Goal: Task Accomplishment & Management: Use online tool/utility

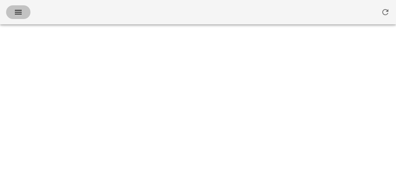
click at [14, 12] on icon "button" at bounding box center [18, 12] width 9 height 9
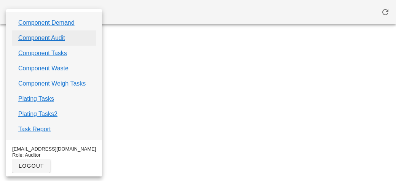
click at [40, 36] on link "Component Audit" at bounding box center [41, 38] width 47 height 9
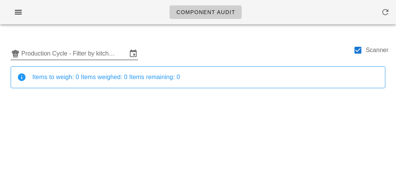
click at [76, 49] on input "Production Cycle - Filter by kitchen production schedules" at bounding box center [74, 54] width 106 height 12
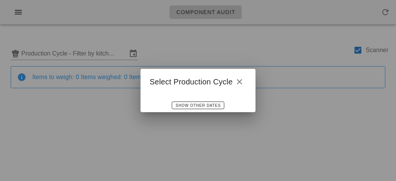
click at [84, 52] on div at bounding box center [198, 90] width 396 height 181
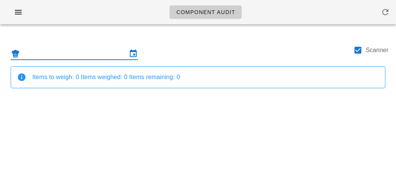
click at [92, 56] on input "text" at bounding box center [74, 54] width 106 height 12
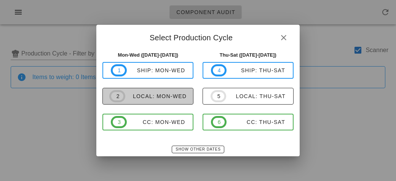
click at [171, 96] on div "local: Mon-Wed" at bounding box center [155, 96] width 61 height 6
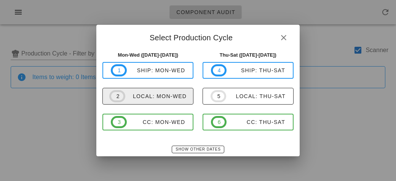
type input "local: Mon-Wed (Sep 15-Sep 17)"
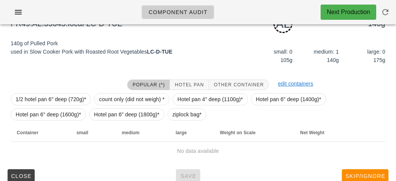
scroll to position [95, 0]
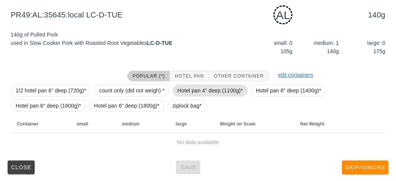
click at [181, 94] on span "Hotel pan 4" deep (1100g)*" at bounding box center [209, 90] width 65 height 11
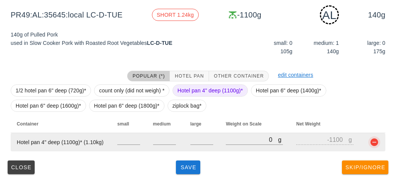
click at [374, 139] on button "button" at bounding box center [374, 142] width 9 height 9
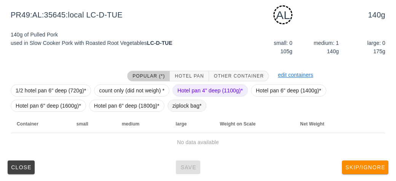
click at [184, 104] on span "ziplock bag*" at bounding box center [186, 105] width 29 height 11
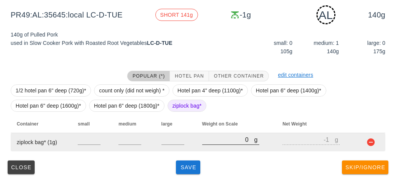
click at [222, 139] on input "0" at bounding box center [228, 140] width 52 height 10
type input "20"
type input "19"
type input "230"
type input "229"
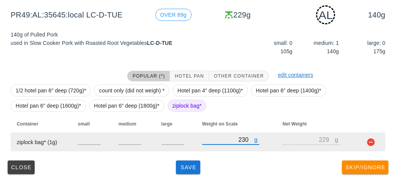
type input "230"
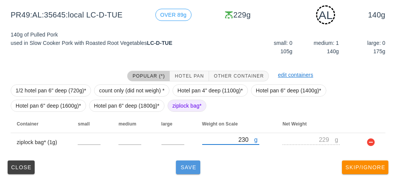
click at [189, 172] on button "Save" at bounding box center [188, 168] width 24 height 14
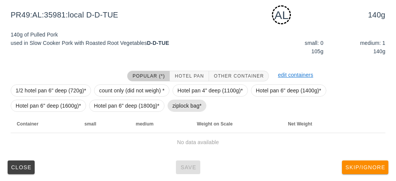
click at [181, 105] on span "ziplock bag*" at bounding box center [186, 105] width 29 height 11
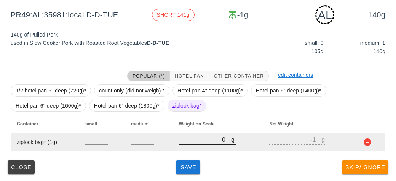
click at [190, 148] on div at bounding box center [207, 148] width 57 height 5
click at [189, 136] on input "0" at bounding box center [205, 140] width 52 height 10
type input "10"
type input "9"
type input "190"
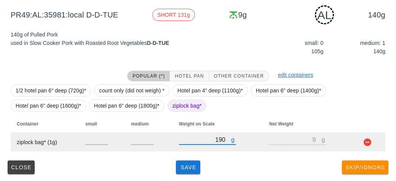
type input "189"
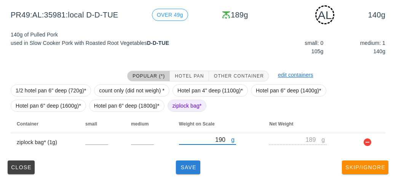
type input "190"
click at [196, 167] on span "Save" at bounding box center [188, 167] width 18 height 6
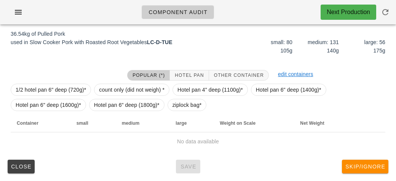
scroll to position [88, 0]
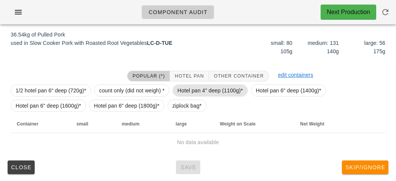
click at [211, 90] on span "Hotel pan 4" deep (1100g)*" at bounding box center [209, 90] width 65 height 11
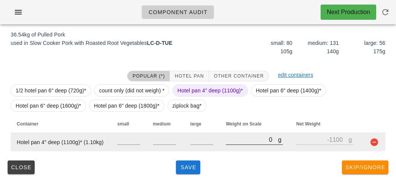
click at [236, 141] on input "0" at bounding box center [252, 140] width 52 height 10
type input "10"
type input "-1090"
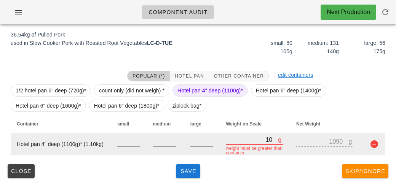
type input "110"
type input "-990"
type input "1120"
type input "20"
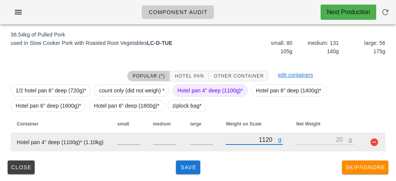
type input "11240"
type input "10140"
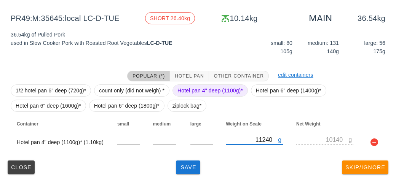
type input "11240"
click at [194, 85] on span "Hotel pan 4" deep (1100g)*" at bounding box center [209, 90] width 65 height 11
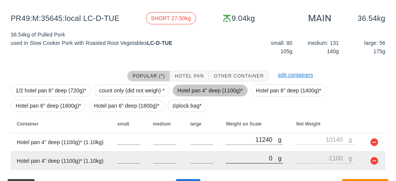
click at [233, 159] on input "0" at bounding box center [252, 158] width 52 height 10
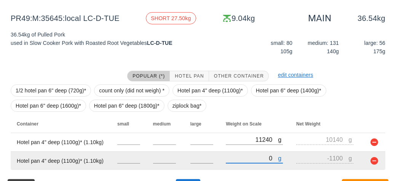
type input "10"
type input "-1090"
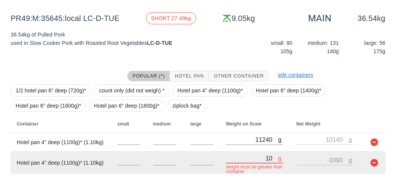
type input "110"
type input "-990"
type input "1160"
type input "60"
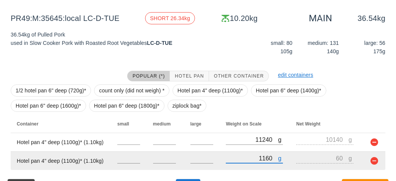
type input "11630"
type input "10530"
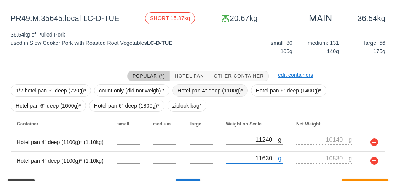
type input "11630"
click at [205, 93] on span "Hotel pan 4" deep (1100g)*" at bounding box center [209, 90] width 65 height 11
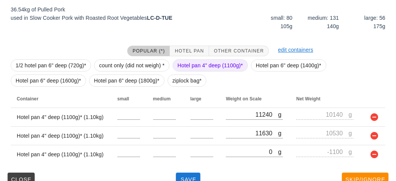
scroll to position [126, 0]
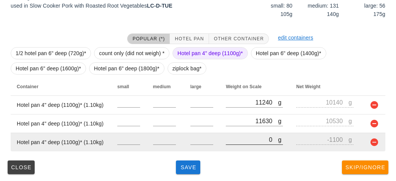
click at [239, 137] on input "0" at bounding box center [252, 140] width 52 height 10
type input "10"
type input "-1090"
type input "110"
type input "-990"
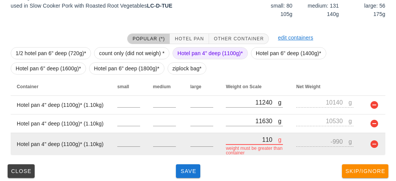
type input "1150"
type input "50"
type input "11560"
type input "10460"
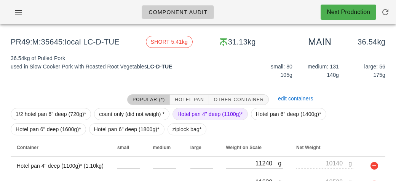
type input "11560"
click at [204, 109] on span "Hotel pan 4" deep (1100g)*" at bounding box center [209, 114] width 65 height 11
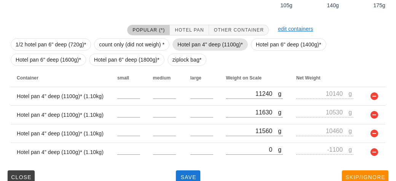
scroll to position [144, 0]
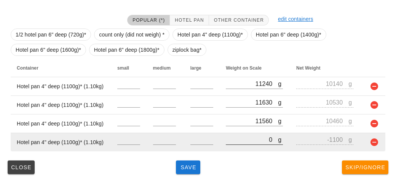
click at [235, 140] on input "0" at bounding box center [252, 140] width 52 height 10
type input "10"
type input "-1090"
type input "120"
type input "-980"
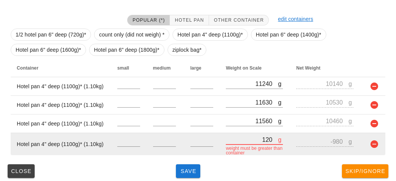
type input "1260"
type input "160"
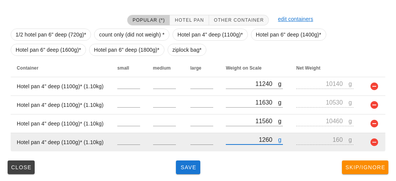
type input "12630"
type input "11530"
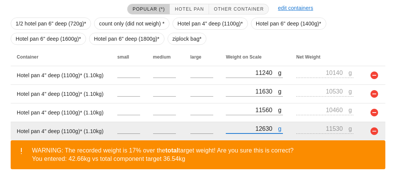
scroll to position [179, 0]
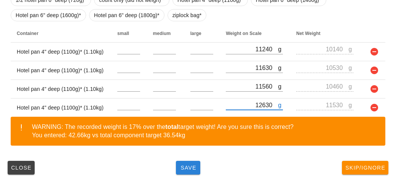
type input "12630"
click at [182, 172] on button "Save" at bounding box center [188, 168] width 24 height 14
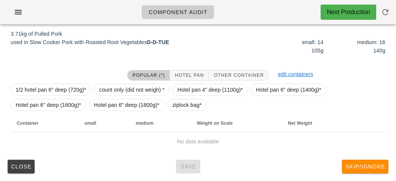
scroll to position [88, 0]
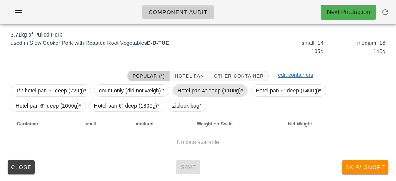
click at [204, 89] on span "Hotel pan 4" deep (1100g)*" at bounding box center [209, 90] width 65 height 11
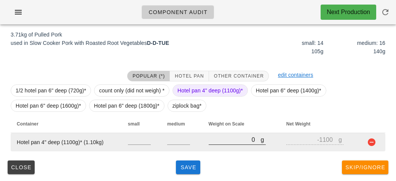
click at [229, 140] on input "0" at bounding box center [235, 140] width 52 height 10
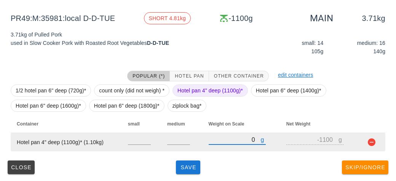
type input "40"
type input "-1060"
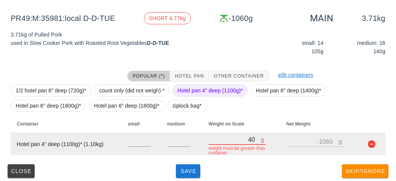
type input "480"
type input "-620"
type input "4810"
type input "3710"
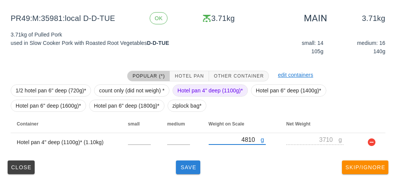
type input "4810"
click at [192, 169] on span "Save" at bounding box center [188, 167] width 18 height 6
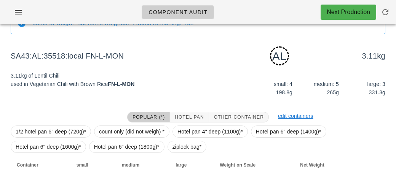
scroll to position [95, 0]
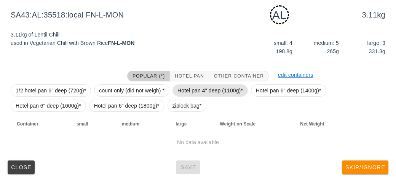
click at [201, 90] on span "Hotel pan 4" deep (1100g)*" at bounding box center [209, 90] width 65 height 11
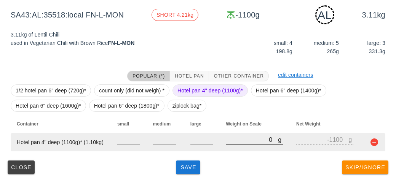
click at [226, 138] on input "0" at bounding box center [252, 140] width 52 height 10
type input "50"
type input "-1050"
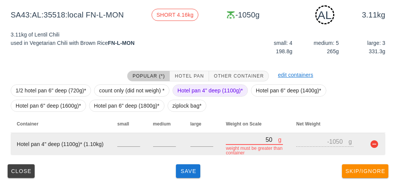
type input "500"
type input "-600"
type input "5070"
type input "3970"
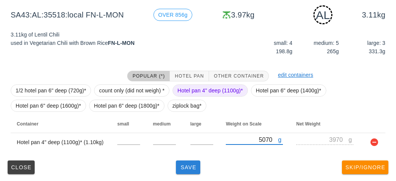
type input "5070"
click at [181, 173] on button "Save" at bounding box center [188, 168] width 24 height 14
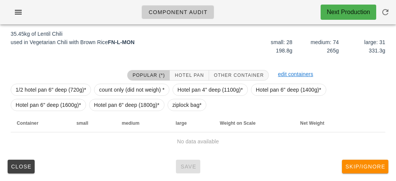
scroll to position [88, 0]
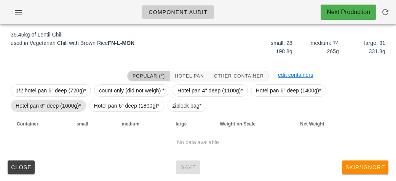
click at [59, 104] on span "Hotel pan 6" deep (1600g)*" at bounding box center [48, 105] width 65 height 11
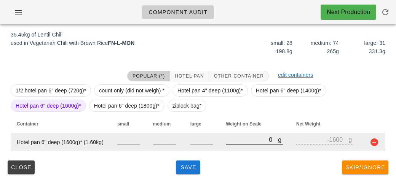
click at [233, 140] on input "0" at bounding box center [252, 140] width 52 height 10
type input "10"
type input "-1590"
type input "140"
type input "-1460"
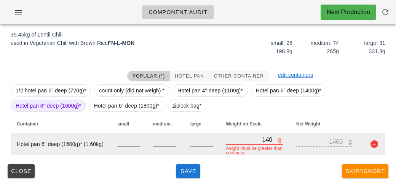
type input "1420"
type input "-180"
type input "14240"
type input "12640"
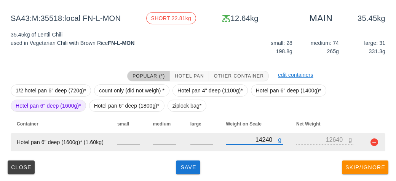
type input "14240"
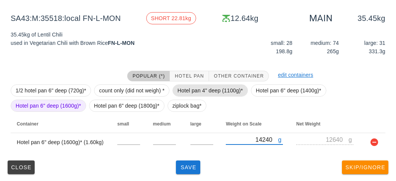
click at [218, 90] on span "Hotel pan 4" deep (1100g)*" at bounding box center [209, 90] width 65 height 11
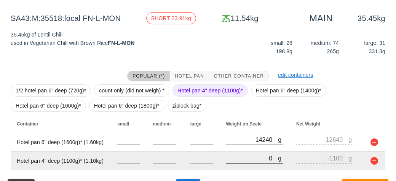
click at [254, 160] on input "0" at bounding box center [252, 158] width 52 height 10
type input "140"
type input "-960"
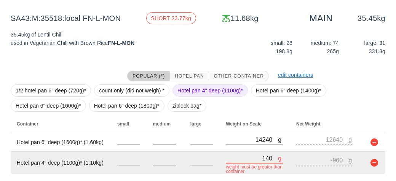
type input "1450"
type input "350"
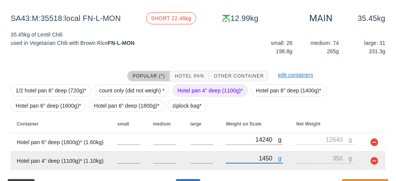
type input "14590"
type input "13490"
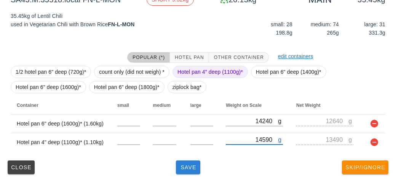
type input "14590"
click at [189, 168] on span "Save" at bounding box center [188, 167] width 18 height 6
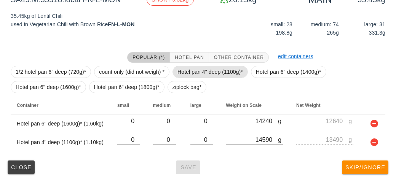
click at [196, 74] on span "Hotel pan 4" deep (1100g)*" at bounding box center [209, 71] width 65 height 11
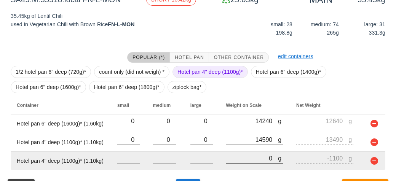
click at [243, 159] on input "0" at bounding box center [252, 158] width 52 height 10
type input "10"
type input "-1090"
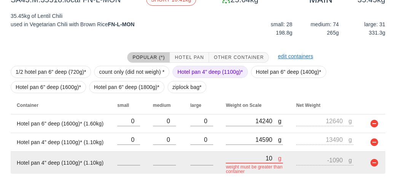
type input "140"
type input "-960"
type input "1450"
type input "350"
type input "14510"
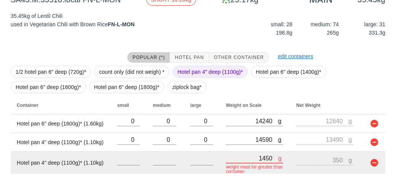
type input "13410"
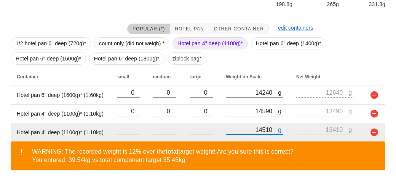
scroll to position [160, 0]
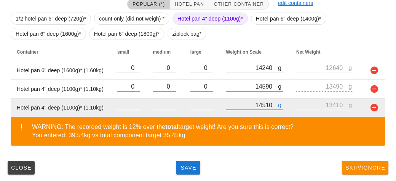
type input "14510"
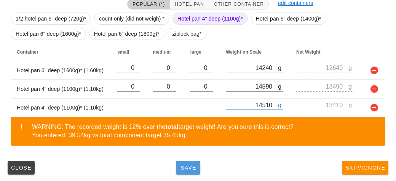
click at [198, 169] on button "Save" at bounding box center [188, 168] width 24 height 14
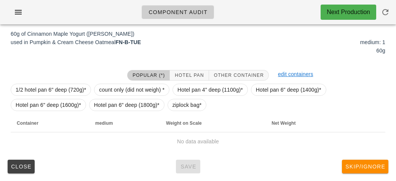
scroll to position [95, 0]
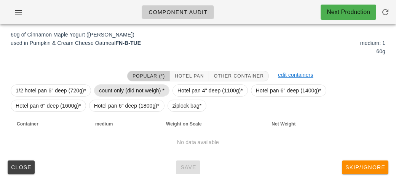
click at [127, 87] on span "count only (did not weigh) *" at bounding box center [131, 90] width 65 height 11
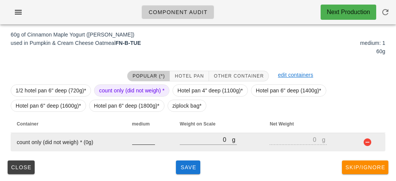
click at [136, 141] on input "number" at bounding box center [143, 140] width 23 height 10
type input "1"
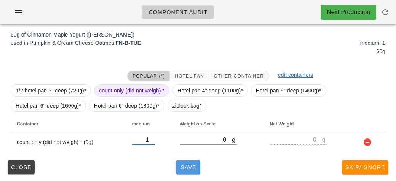
click at [191, 166] on span "Save" at bounding box center [188, 167] width 18 height 6
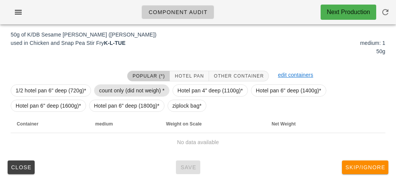
click at [141, 88] on span "count only (did not weigh) *" at bounding box center [131, 90] width 65 height 11
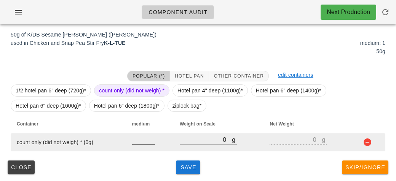
click at [139, 142] on input "number" at bounding box center [143, 140] width 23 height 10
type input "1"
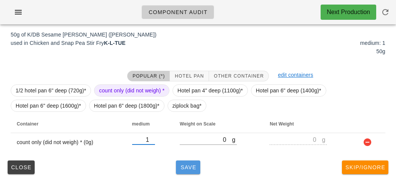
click at [191, 165] on span "Save" at bounding box center [188, 167] width 18 height 6
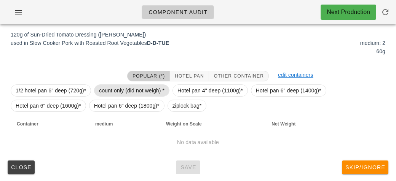
click at [115, 85] on span "count only (did not weigh) *" at bounding box center [131, 90] width 65 height 11
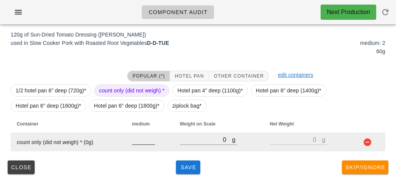
click at [139, 136] on input "number" at bounding box center [143, 140] width 23 height 10
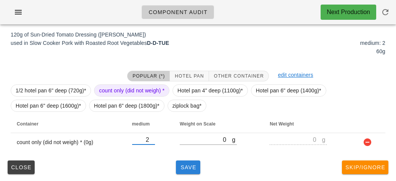
type input "2"
click at [185, 172] on button "Save" at bounding box center [188, 168] width 24 height 14
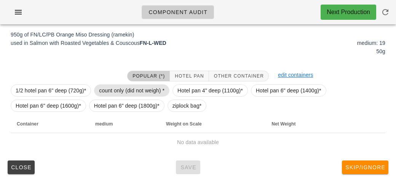
click at [121, 88] on span "count only (did not weigh) *" at bounding box center [131, 90] width 65 height 11
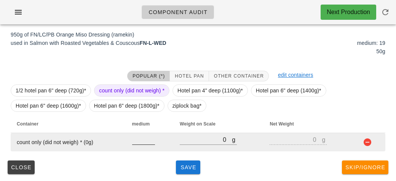
click at [142, 142] on input "number" at bounding box center [143, 140] width 23 height 10
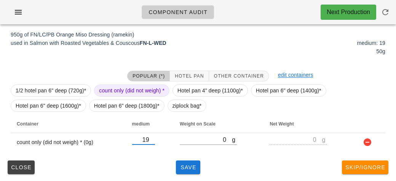
type input "19"
click at [174, 163] on div "Close Save Skip/Ignore" at bounding box center [198, 168] width 387 height 20
click at [193, 172] on button "Save" at bounding box center [188, 168] width 24 height 14
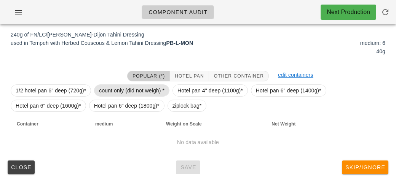
click at [126, 92] on span "count only (did not weigh) *" at bounding box center [131, 90] width 65 height 11
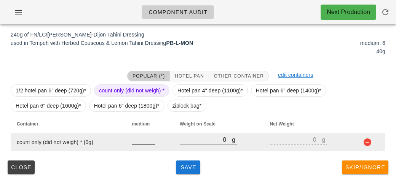
click at [143, 143] on input "number" at bounding box center [143, 140] width 23 height 10
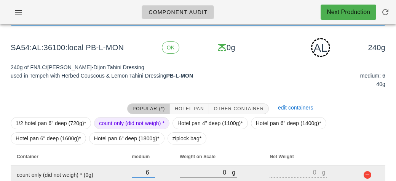
scroll to position [95, 0]
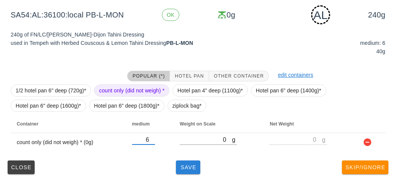
type input "6"
click at [190, 168] on span "Save" at bounding box center [188, 167] width 18 height 6
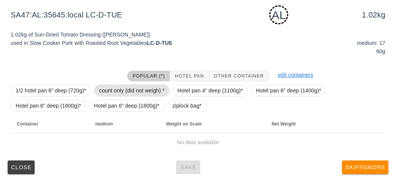
click at [126, 85] on span "count only (did not weigh) *" at bounding box center [131, 90] width 65 height 11
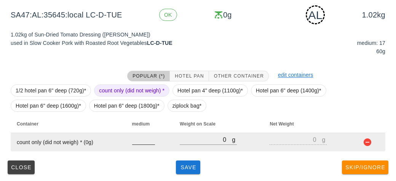
click at [139, 143] on input "number" at bounding box center [143, 140] width 23 height 10
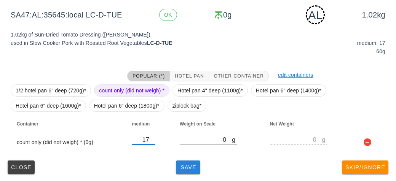
type input "17"
click at [191, 165] on span "Save" at bounding box center [188, 167] width 18 height 6
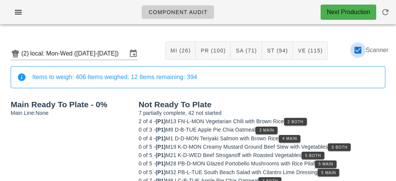
click at [358, 55] on div at bounding box center [357, 50] width 13 height 13
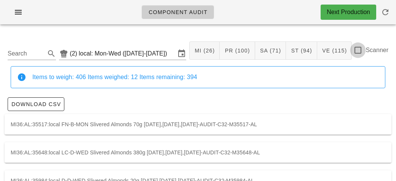
click at [359, 50] on div at bounding box center [357, 50] width 13 height 13
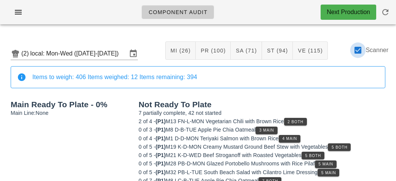
click at [357, 52] on div at bounding box center [357, 50] width 13 height 13
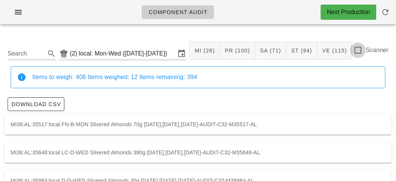
checkbox input "false"
click at [40, 51] on input "Search" at bounding box center [26, 54] width 36 height 12
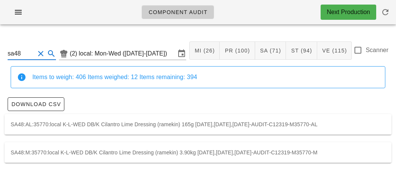
click at [150, 123] on div "SA48:AL:35770:local K-L-WED DB/K Cilantro Lime Dressing (ramekin) 165g 2025-09-…" at bounding box center [198, 124] width 387 height 21
type input "SA48:AL:35770:local"
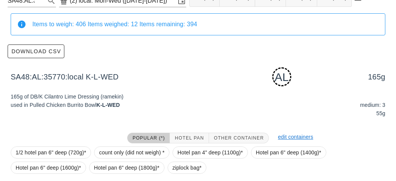
scroll to position [115, 0]
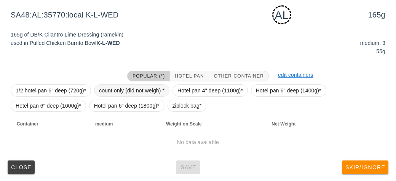
click at [121, 88] on span "count only (did not weigh) *" at bounding box center [131, 90] width 65 height 11
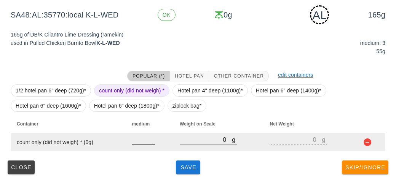
click at [134, 142] on input "number" at bounding box center [143, 140] width 23 height 10
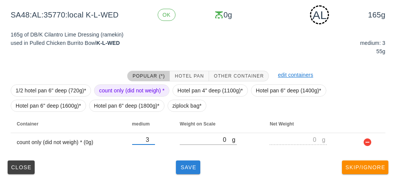
type input "3"
click at [185, 165] on span "Save" at bounding box center [188, 167] width 18 height 6
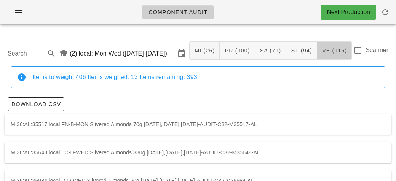
click at [350, 52] on button "VE (115)" at bounding box center [334, 51] width 35 height 18
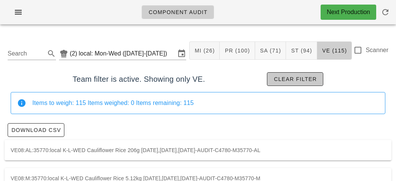
click at [302, 77] on span "Clear filter" at bounding box center [294, 79] width 43 height 6
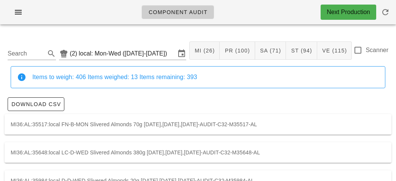
click at [364, 43] on div "Search (2) local: Mon-Wed (Sep 15-Sep 17) MI (26) PR (100) SA (71) ST (94) VE (…" at bounding box center [198, 50] width 387 height 31
click at [359, 49] on div at bounding box center [357, 50] width 13 height 13
checkbox input "true"
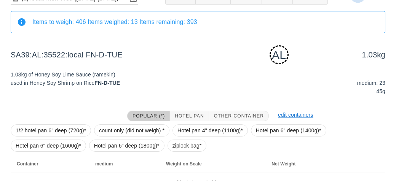
scroll to position [95, 0]
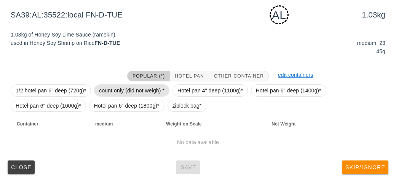
click at [121, 86] on span "count only (did not weigh) *" at bounding box center [131, 90] width 65 height 11
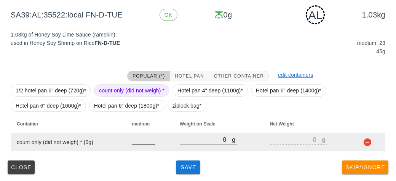
click at [139, 141] on input "number" at bounding box center [143, 140] width 23 height 10
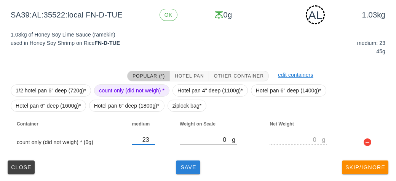
type input "23"
click at [194, 171] on button "Save" at bounding box center [188, 168] width 24 height 14
click at [186, 168] on span "Save" at bounding box center [188, 167] width 18 height 6
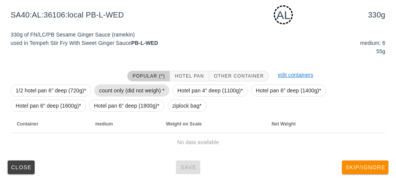
click at [135, 93] on span "count only (did not weigh) *" at bounding box center [131, 90] width 65 height 11
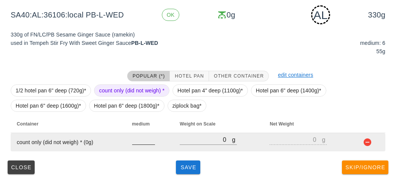
click at [149, 138] on input "number" at bounding box center [143, 140] width 23 height 10
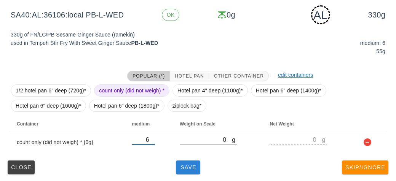
type input "6"
click at [193, 164] on span "Save" at bounding box center [188, 167] width 18 height 6
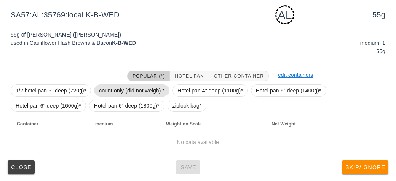
click at [121, 91] on span "count only (did not weigh) *" at bounding box center [131, 90] width 65 height 11
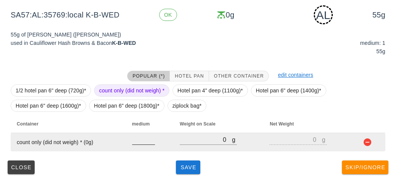
click at [142, 144] on div at bounding box center [143, 140] width 23 height 10
type input "1"
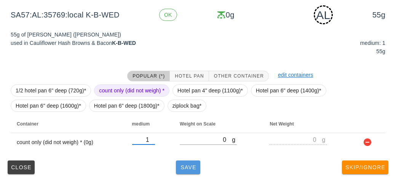
click at [188, 172] on button "Save" at bounding box center [188, 168] width 24 height 14
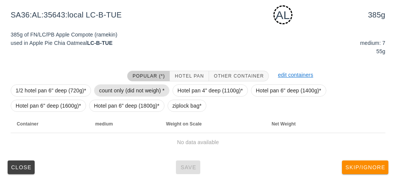
click at [109, 85] on span "count only (did not weigh) *" at bounding box center [131, 90] width 65 height 11
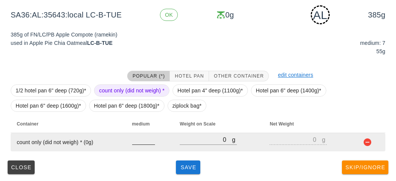
click at [141, 148] on div at bounding box center [143, 148] width 23 height 5
click at [138, 141] on input "number" at bounding box center [143, 140] width 23 height 10
type input "7"
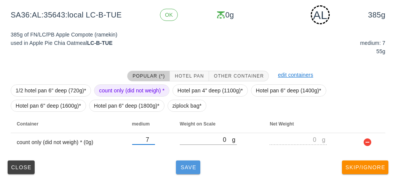
click at [191, 166] on span "Save" at bounding box center [188, 167] width 18 height 6
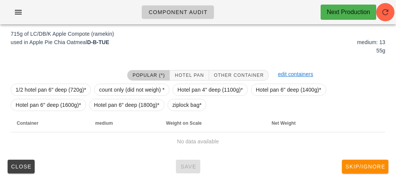
scroll to position [88, 0]
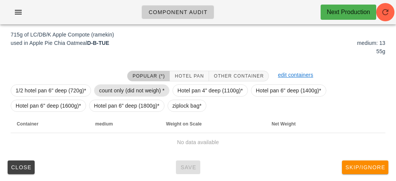
click at [116, 88] on span "count only (did not weigh) *" at bounding box center [131, 90] width 65 height 11
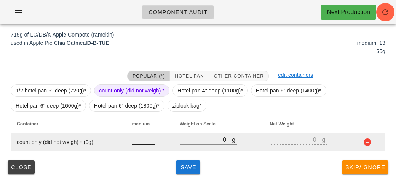
click at [142, 135] on input "number" at bounding box center [143, 140] width 23 height 10
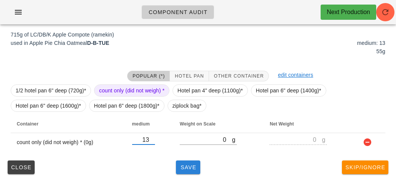
type input "13"
click at [188, 168] on span "Save" at bounding box center [188, 167] width 18 height 6
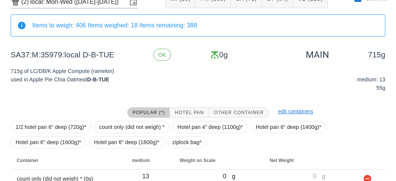
scroll to position [88, 0]
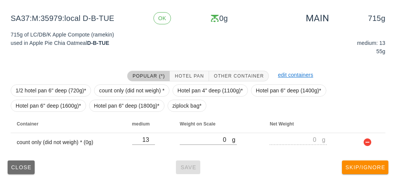
click at [19, 172] on button "Close" at bounding box center [21, 168] width 27 height 14
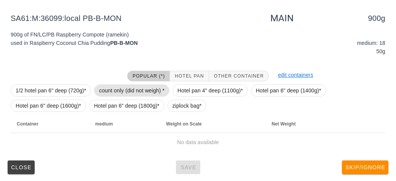
click at [109, 86] on span "count only (did not weigh) *" at bounding box center [131, 90] width 65 height 11
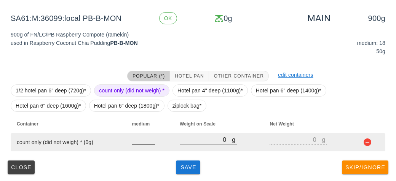
click at [142, 142] on input "number" at bounding box center [143, 140] width 23 height 10
type input "18"
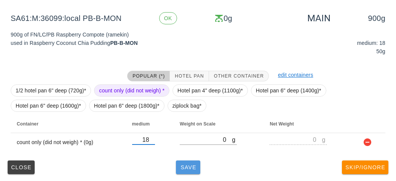
click at [190, 167] on span "Save" at bounding box center [188, 167] width 18 height 6
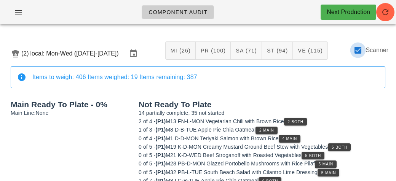
click at [357, 50] on div at bounding box center [357, 50] width 13 height 13
checkbox input "false"
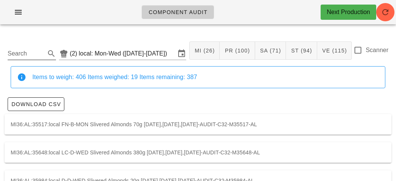
click at [35, 50] on input "Search" at bounding box center [26, 54] width 36 height 12
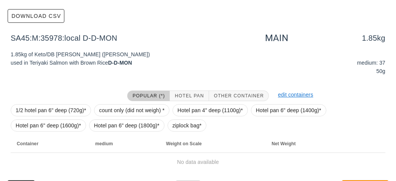
scroll to position [91, 0]
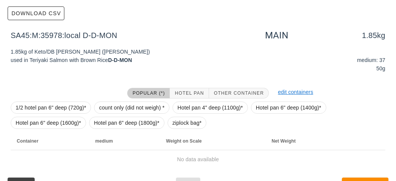
type input "sa45"
click at [121, 109] on span "count only (did not weigh) *" at bounding box center [131, 107] width 65 height 11
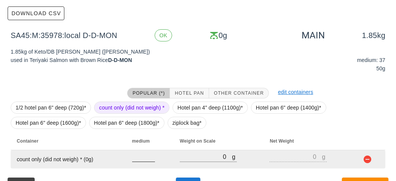
click at [139, 159] on input "number" at bounding box center [143, 157] width 23 height 10
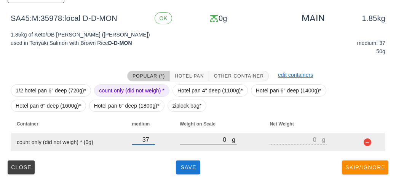
type input "37"
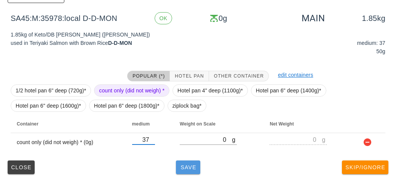
click at [188, 168] on span "Save" at bounding box center [188, 167] width 18 height 6
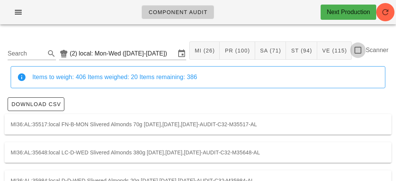
click at [353, 49] on div at bounding box center [357, 50] width 13 height 13
checkbox input "true"
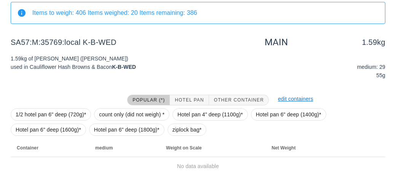
scroll to position [88, 0]
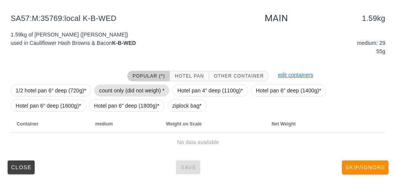
click at [113, 91] on span "count only (did not weigh) *" at bounding box center [131, 90] width 65 height 11
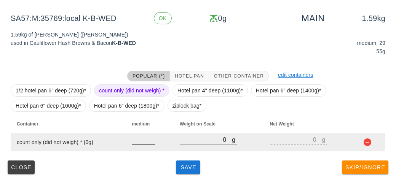
click at [139, 142] on input "number" at bounding box center [143, 140] width 23 height 10
type input "29"
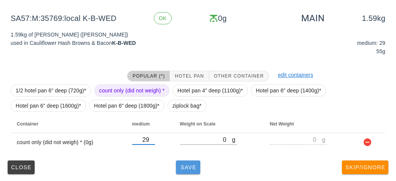
click at [200, 166] on button "Save" at bounding box center [188, 168] width 24 height 14
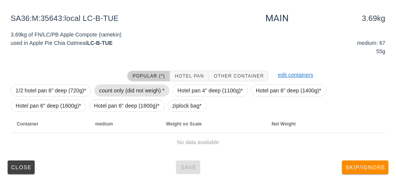
click at [117, 94] on span "count only (did not weigh) *" at bounding box center [131, 90] width 65 height 11
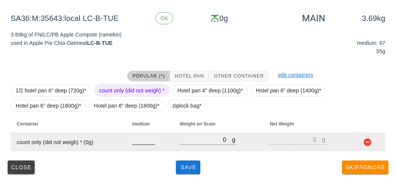
click at [135, 149] on div at bounding box center [143, 148] width 23 height 5
click at [141, 142] on input "number" at bounding box center [143, 140] width 23 height 10
type input "67"
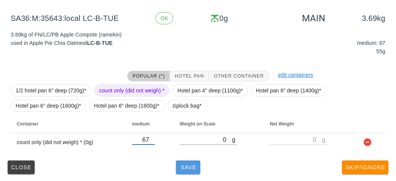
click at [189, 170] on button "Save" at bounding box center [188, 168] width 24 height 14
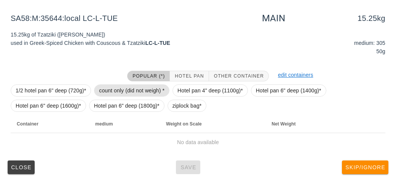
click at [112, 86] on span "count only (did not weigh) *" at bounding box center [131, 90] width 65 height 11
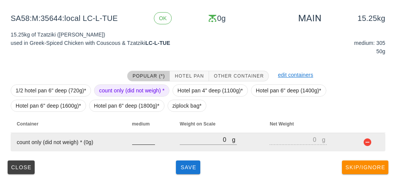
click at [146, 144] on input "number" at bounding box center [143, 140] width 23 height 10
type input "305"
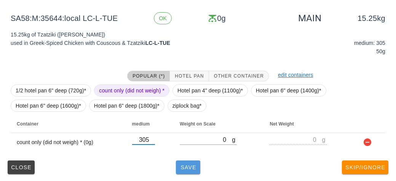
click at [192, 167] on span "Save" at bounding box center [188, 167] width 18 height 6
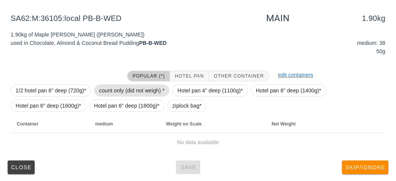
click at [123, 86] on span "count only (did not weigh) *" at bounding box center [131, 90] width 65 height 11
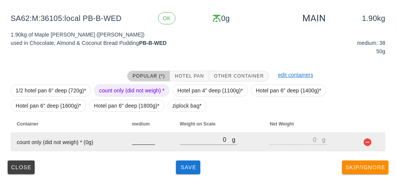
click at [141, 142] on input "number" at bounding box center [143, 140] width 23 height 10
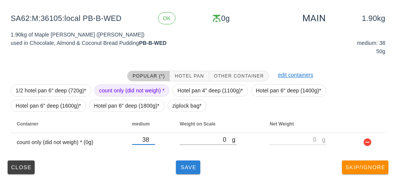
type input "38"
click at [184, 172] on button "Save" at bounding box center [188, 168] width 24 height 14
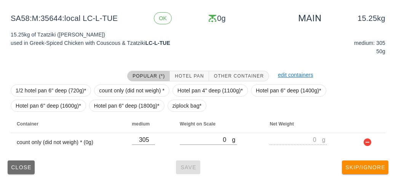
click at [16, 164] on span "Close" at bounding box center [21, 167] width 21 height 6
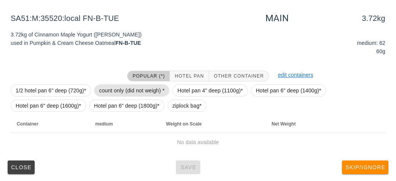
click at [104, 92] on span "count only (did not weigh) *" at bounding box center [131, 90] width 65 height 11
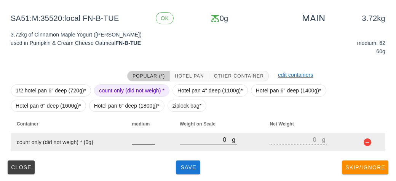
click at [135, 142] on input "number" at bounding box center [143, 140] width 23 height 10
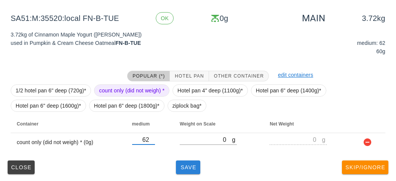
type input "62"
click at [181, 168] on span "Save" at bounding box center [188, 167] width 18 height 6
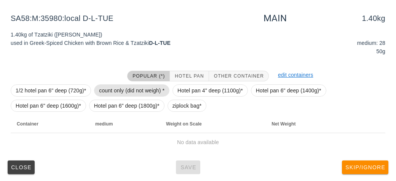
click at [107, 88] on span "count only (did not weigh) *" at bounding box center [131, 90] width 65 height 11
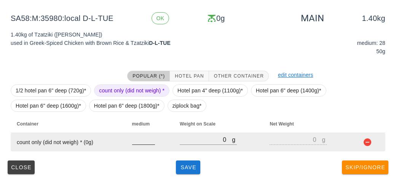
click at [138, 142] on input "number" at bounding box center [143, 140] width 23 height 10
type input "28"
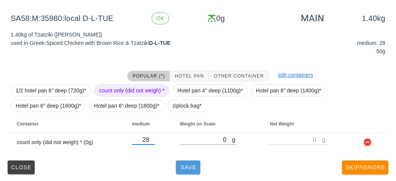
click at [183, 172] on button "Save" at bounding box center [188, 168] width 24 height 14
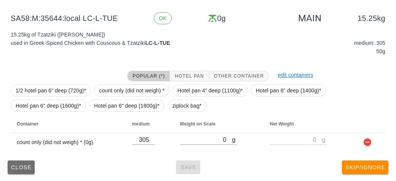
click at [19, 169] on span "Close" at bounding box center [21, 167] width 21 height 6
click at [17, 166] on span "Close" at bounding box center [21, 167] width 21 height 6
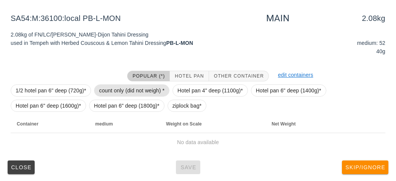
click at [114, 87] on span "count only (did not weigh) *" at bounding box center [131, 90] width 65 height 11
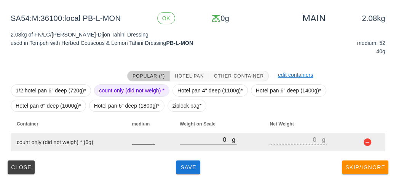
click at [138, 138] on input "number" at bounding box center [143, 140] width 23 height 10
type input "52"
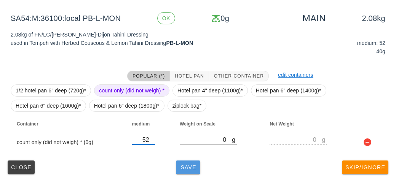
click at [187, 168] on span "Save" at bounding box center [188, 167] width 18 height 6
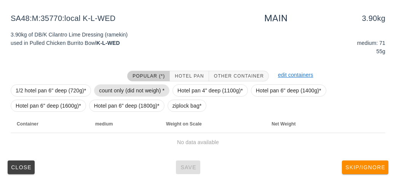
click at [117, 93] on span "count only (did not weigh) *" at bounding box center [131, 90] width 65 height 11
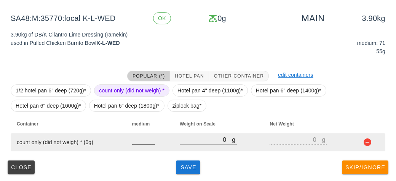
click at [138, 139] on input "number" at bounding box center [143, 140] width 23 height 10
type input "71"
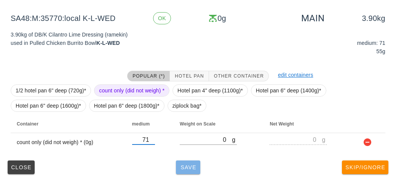
click at [188, 173] on button "Save" at bounding box center [188, 168] width 24 height 14
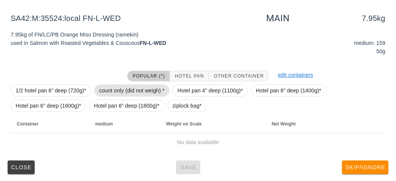
click at [119, 87] on span "count only (did not weigh) *" at bounding box center [131, 90] width 65 height 11
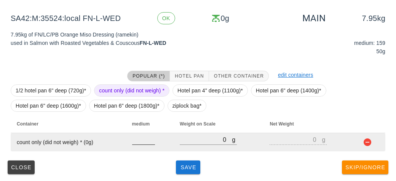
click at [141, 143] on input "number" at bounding box center [143, 140] width 23 height 10
type input "159"
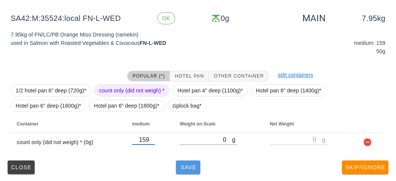
click at [192, 171] on button "Save" at bounding box center [188, 168] width 24 height 14
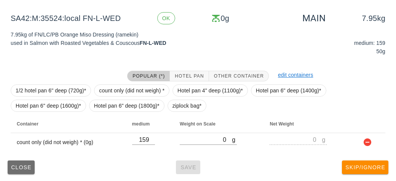
click at [19, 164] on span "Close" at bounding box center [21, 167] width 21 height 6
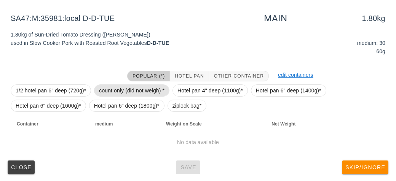
click at [104, 85] on span "count only (did not weigh) *" at bounding box center [131, 90] width 65 height 11
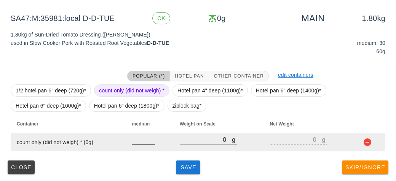
click at [142, 141] on input "number" at bounding box center [143, 140] width 23 height 10
type input "30"
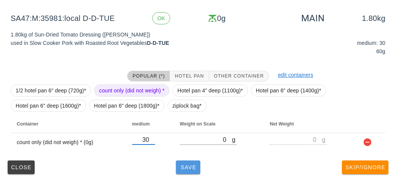
click at [178, 169] on button "Save" at bounding box center [188, 168] width 24 height 14
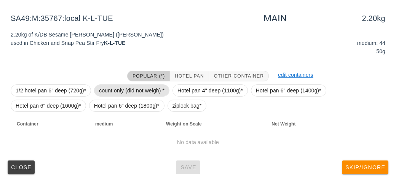
click at [127, 92] on span "count only (did not weigh) *" at bounding box center [131, 90] width 65 height 11
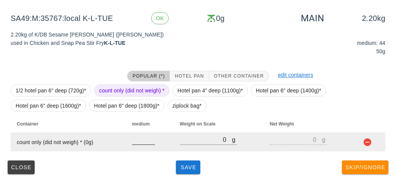
click at [142, 142] on input "number" at bounding box center [143, 140] width 23 height 10
type input "44"
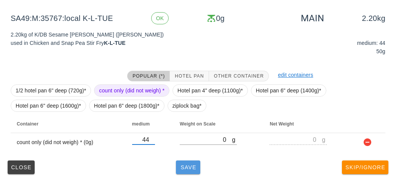
click at [192, 166] on span "Save" at bounding box center [188, 167] width 18 height 6
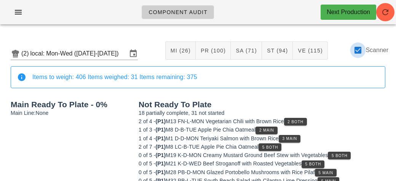
click at [358, 50] on div at bounding box center [357, 50] width 13 height 13
checkbox input "false"
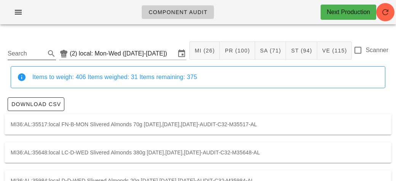
click at [33, 56] on input "Search" at bounding box center [26, 54] width 36 height 12
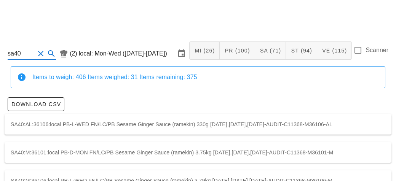
scroll to position [21, 0]
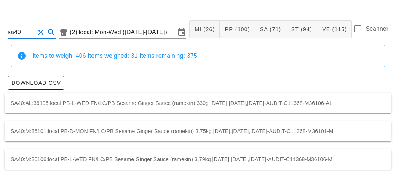
click at [54, 141] on div "SA40:M:36101:local PB-D-MON FN/LC/PB Sesame Ginger Sauce (ramekin) 3.75kg 2025-…" at bounding box center [198, 131] width 387 height 21
type input "SA40:M:36101:local"
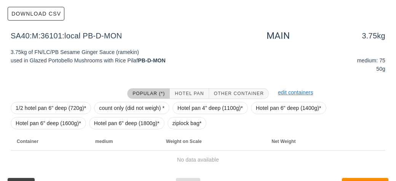
scroll to position [108, 0]
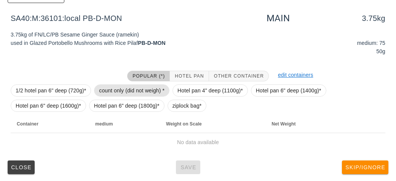
click at [121, 92] on span "count only (did not weigh) *" at bounding box center [131, 90] width 65 height 11
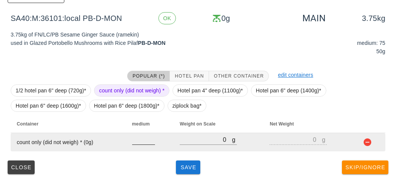
click at [145, 150] on div at bounding box center [143, 148] width 23 height 5
click at [141, 139] on input "number" at bounding box center [143, 140] width 23 height 10
type input "75"
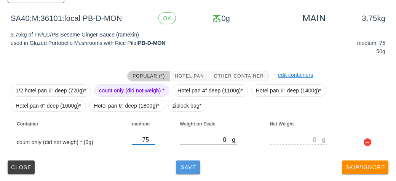
click at [188, 172] on button "Save" at bounding box center [188, 168] width 24 height 14
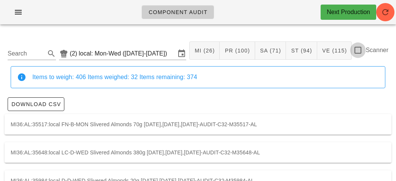
click at [356, 52] on div at bounding box center [357, 50] width 13 height 13
checkbox input "true"
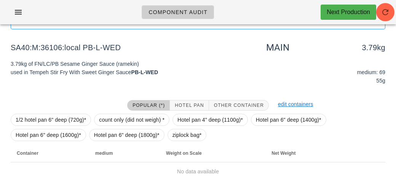
scroll to position [88, 0]
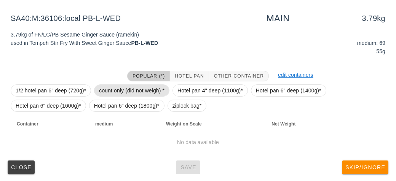
click at [114, 85] on span "count only (did not weigh) *" at bounding box center [131, 90] width 65 height 11
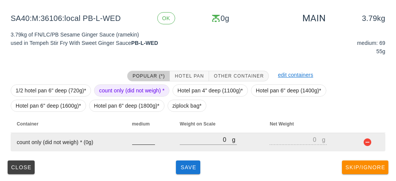
click at [142, 138] on input "number" at bounding box center [143, 140] width 23 height 10
type input "69"
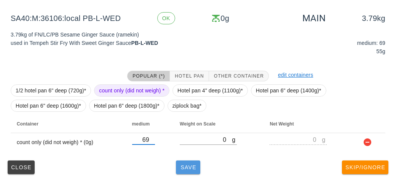
click at [190, 171] on button "Save" at bounding box center [188, 168] width 24 height 14
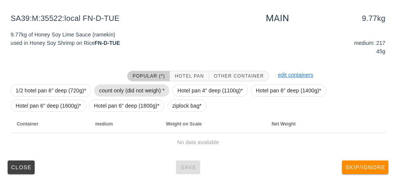
click at [111, 86] on span "count only (did not weigh) *" at bounding box center [131, 90] width 65 height 11
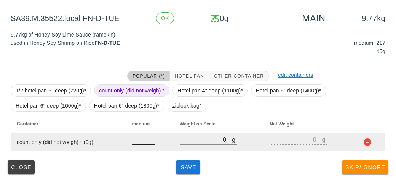
click at [140, 142] on input "number" at bounding box center [143, 140] width 23 height 10
type input "217"
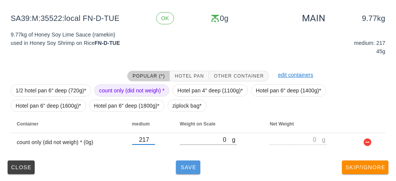
click at [183, 171] on button "Save" at bounding box center [188, 168] width 24 height 14
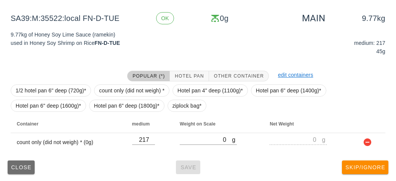
click at [28, 172] on button "Close" at bounding box center [21, 168] width 27 height 14
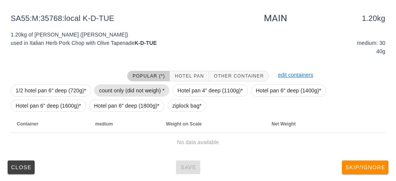
click at [109, 93] on span "count only (did not weigh) *" at bounding box center [131, 90] width 65 height 11
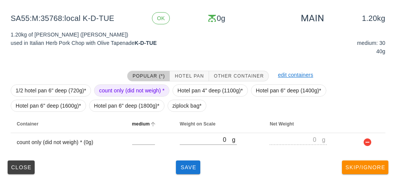
click at [138, 131] on th "medium" at bounding box center [150, 124] width 48 height 18
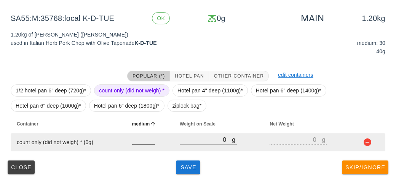
click at [145, 141] on input "number" at bounding box center [143, 140] width 23 height 10
type input "30"
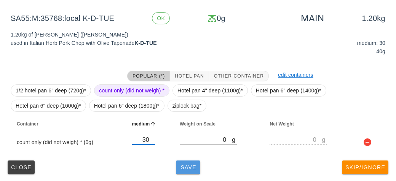
click at [188, 170] on button "Save" at bounding box center [188, 168] width 24 height 14
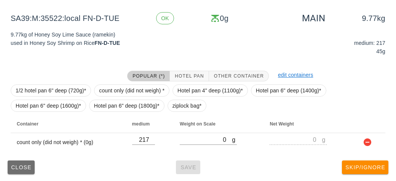
click at [16, 171] on button "Close" at bounding box center [21, 168] width 27 height 14
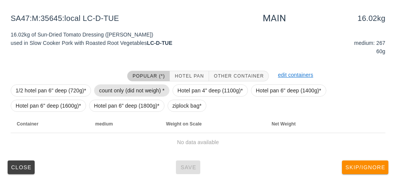
click at [114, 85] on span "count only (did not weigh) *" at bounding box center [131, 90] width 65 height 11
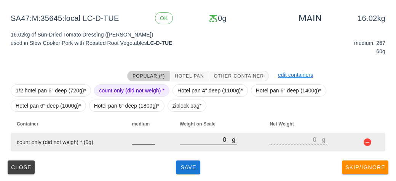
click at [139, 142] on input "number" at bounding box center [143, 140] width 23 height 10
type input "267"
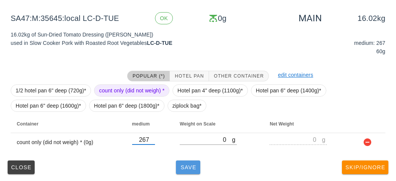
click at [192, 172] on button "Save" at bounding box center [188, 168] width 24 height 14
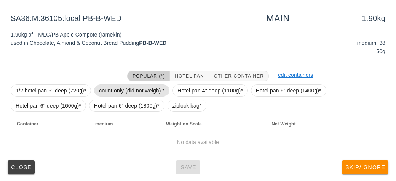
click at [120, 92] on span "count only (did not weigh) *" at bounding box center [131, 90] width 65 height 11
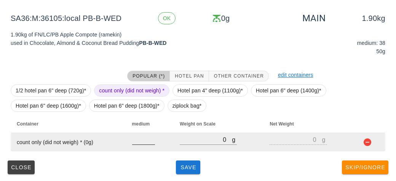
click at [145, 142] on input "number" at bounding box center [143, 140] width 23 height 10
type input "38"
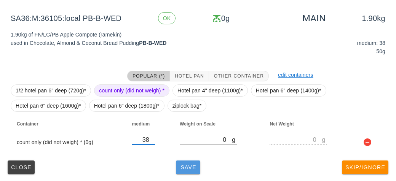
click at [192, 167] on span "Save" at bounding box center [188, 167] width 18 height 6
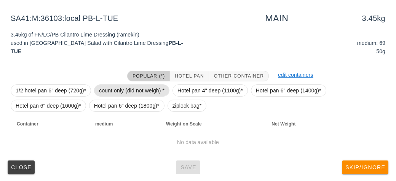
click at [108, 90] on span "count only (did not weigh) *" at bounding box center [131, 90] width 65 height 11
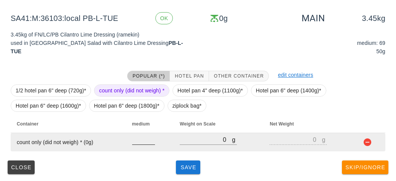
click at [139, 142] on input "number" at bounding box center [143, 140] width 23 height 10
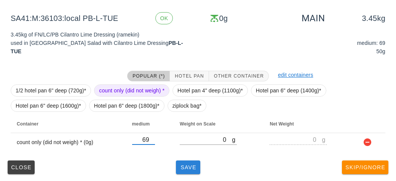
type input "69"
click at [192, 165] on span "Save" at bounding box center [188, 167] width 18 height 6
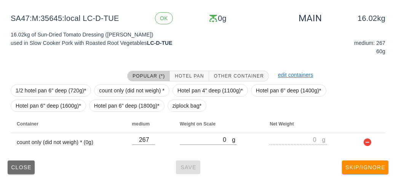
click at [16, 170] on span "Close" at bounding box center [21, 167] width 21 height 6
click at [17, 168] on span "Close" at bounding box center [21, 167] width 21 height 6
